Goal: Task Accomplishment & Management: Manage account settings

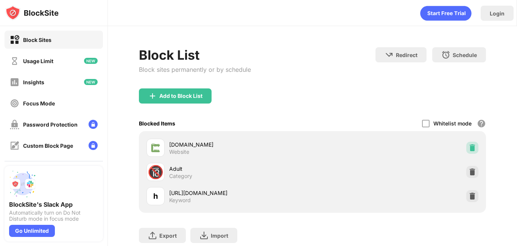
click at [468, 148] on img at bounding box center [472, 148] width 8 height 8
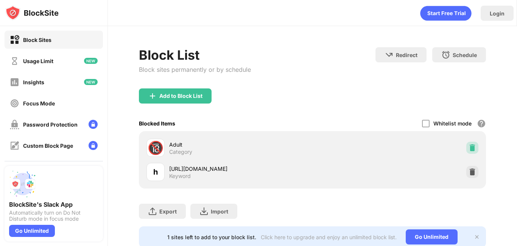
click at [468, 150] on img at bounding box center [472, 148] width 8 height 8
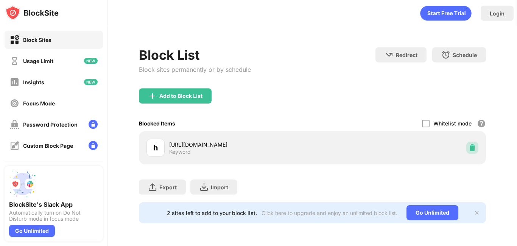
click at [466, 150] on div at bounding box center [472, 148] width 12 height 12
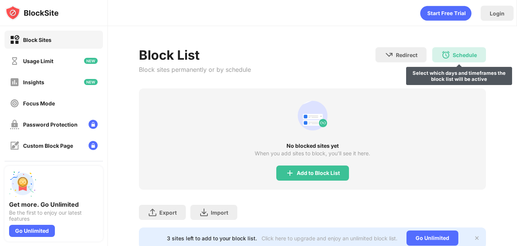
click at [446, 54] on div "Schedule Select which days and timeframes the block list will be active" at bounding box center [459, 54] width 54 height 15
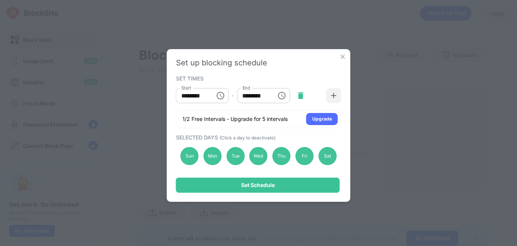
click at [303, 97] on img at bounding box center [300, 96] width 8 height 8
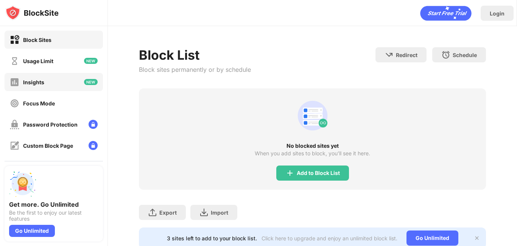
click at [71, 80] on div "Insights" at bounding box center [54, 82] width 98 height 18
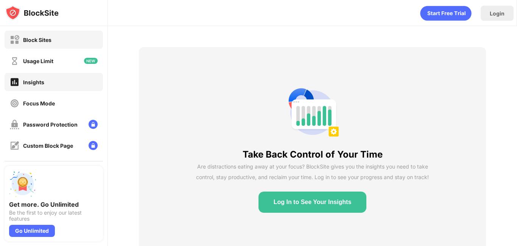
click at [66, 40] on div "Block Sites" at bounding box center [54, 40] width 98 height 18
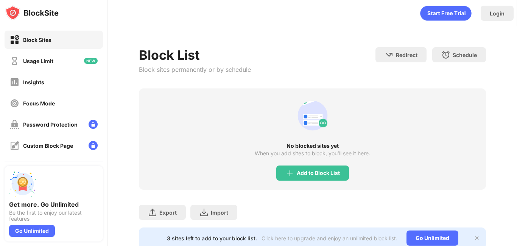
drag, startPoint x: 248, startPoint y: 66, endPoint x: 194, endPoint y: 114, distance: 72.6
click at [194, 114] on div "No blocked sites yet When you add sites to block, you’ll see it here. Add to Bl…" at bounding box center [312, 138] width 347 height 101
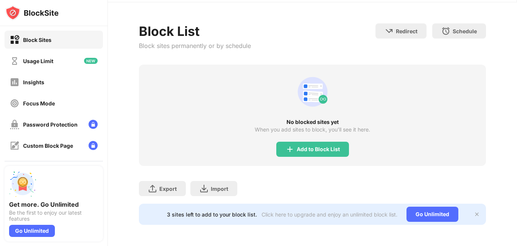
scroll to position [19, 0]
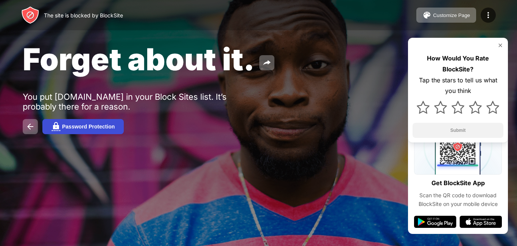
click at [98, 130] on button "Password Protection" at bounding box center [82, 126] width 81 height 15
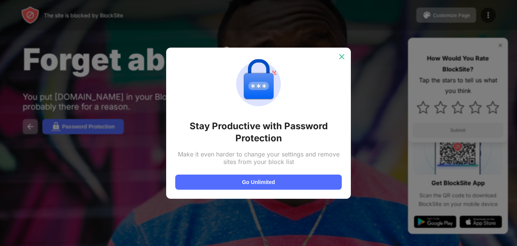
click at [340, 58] on img at bounding box center [342, 57] width 8 height 8
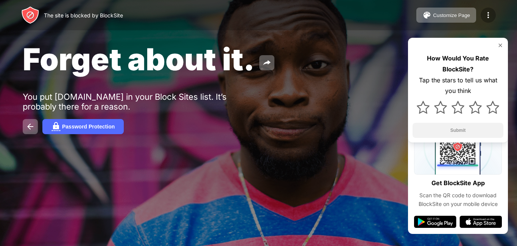
click at [482, 16] on div at bounding box center [487, 15] width 15 height 15
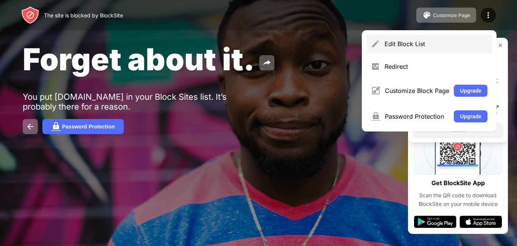
click at [437, 49] on div "Edit Block List" at bounding box center [429, 44] width 126 height 18
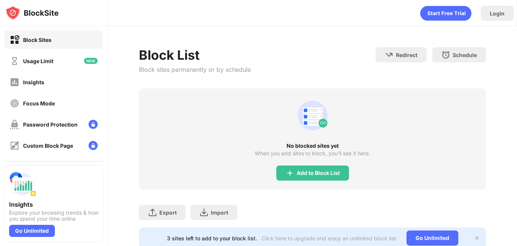
scroll to position [29, 0]
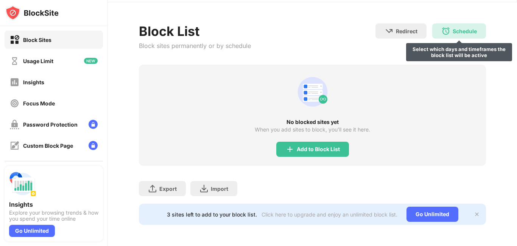
click at [452, 28] on div "Schedule" at bounding box center [464, 31] width 24 height 6
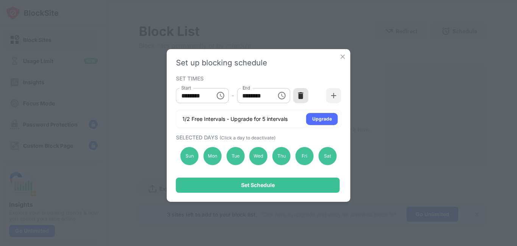
click at [296, 103] on div at bounding box center [300, 95] width 15 height 15
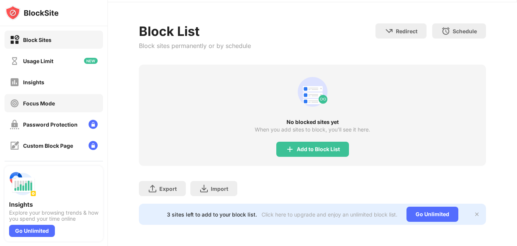
click at [71, 108] on div "Focus Mode" at bounding box center [54, 103] width 98 height 18
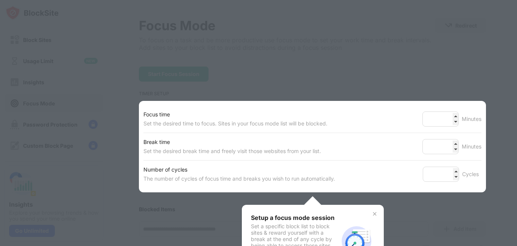
click at [148, 68] on div at bounding box center [258, 123] width 517 height 246
click at [70, 77] on div at bounding box center [258, 123] width 517 height 246
click at [312, 223] on div "Setup a focus mode session Set a specific block list to block sites & reward yo…" at bounding box center [294, 241] width 87 height 54
click at [434, 172] on input "*" at bounding box center [440, 174] width 36 height 15
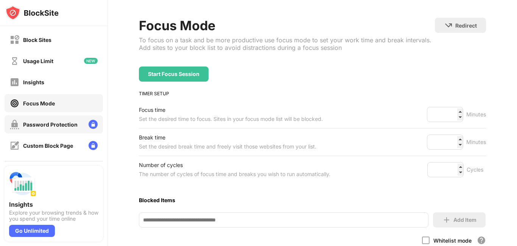
click at [62, 124] on div "Password Protection" at bounding box center [50, 124] width 54 height 6
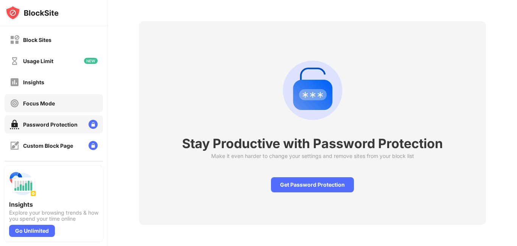
click at [73, 105] on div "Focus Mode" at bounding box center [54, 103] width 98 height 18
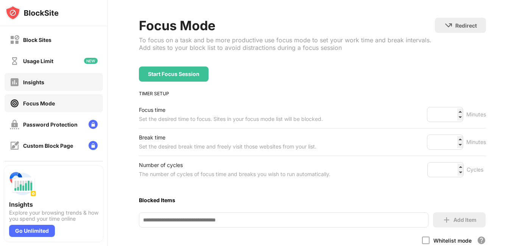
click at [75, 83] on div "Insights" at bounding box center [54, 82] width 98 height 18
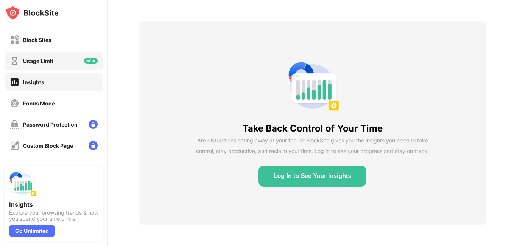
click at [77, 52] on div "Usage Limit" at bounding box center [54, 61] width 98 height 18
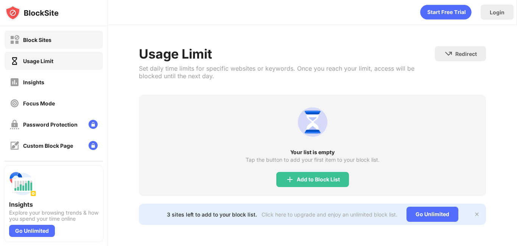
click at [79, 45] on div "Block Sites" at bounding box center [54, 40] width 98 height 18
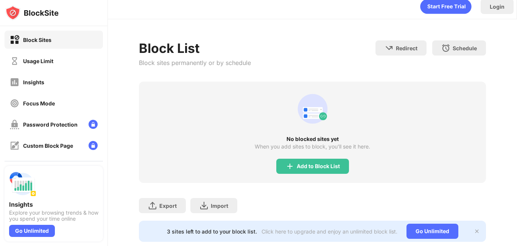
scroll to position [29, 0]
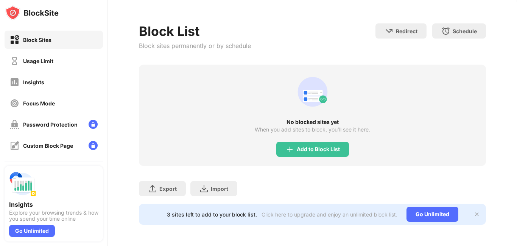
click at [195, 50] on div "Block List Block sites permanently or by schedule" at bounding box center [195, 43] width 112 height 41
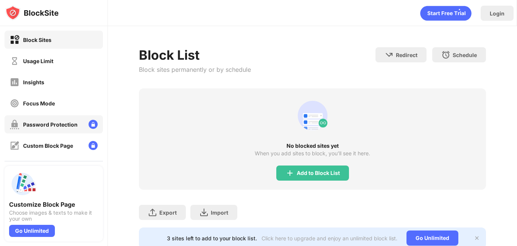
scroll to position [86, 0]
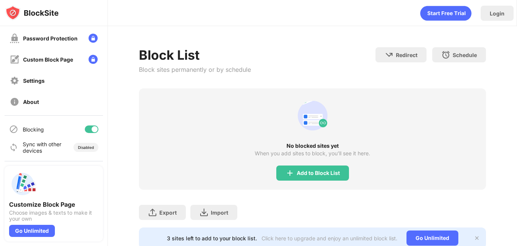
drag, startPoint x: 484, startPoint y: 8, endPoint x: 339, endPoint y: 56, distance: 152.1
click at [339, 56] on div "Block List Block sites permanently or by schedule Redirect Choose a site to be …" at bounding box center [312, 67] width 347 height 41
